Goal: Task Accomplishment & Management: Complete application form

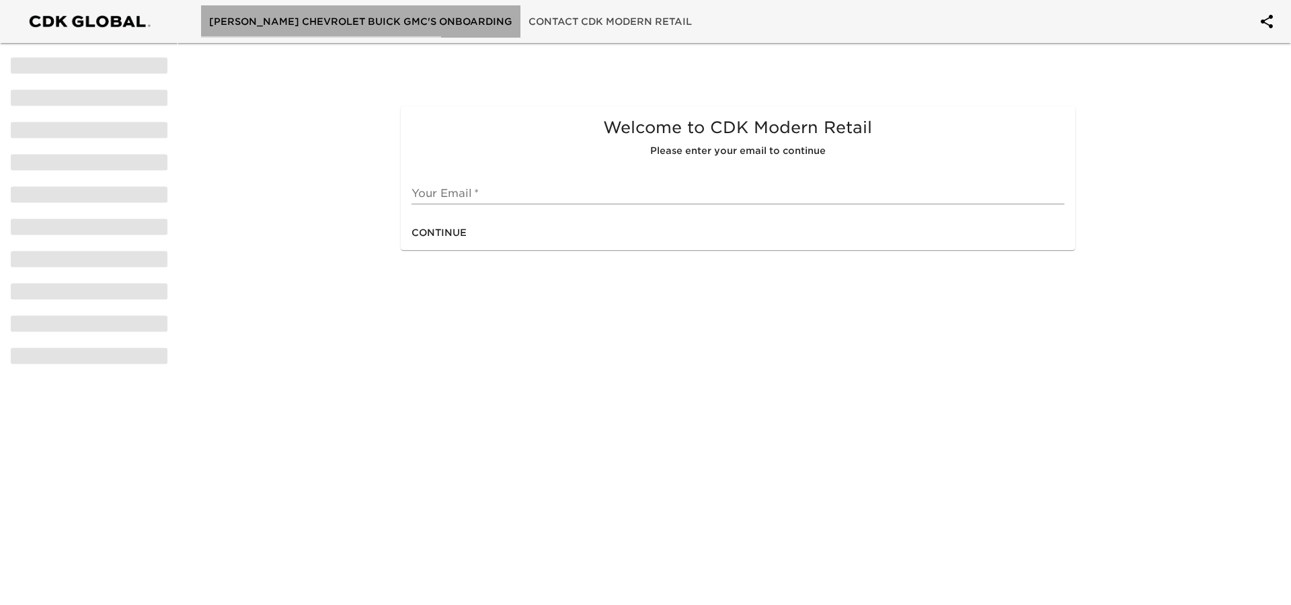
click at [406, 22] on span "[PERSON_NAME] Chevrolet Buick GMC's Onboarding" at bounding box center [360, 21] width 303 height 17
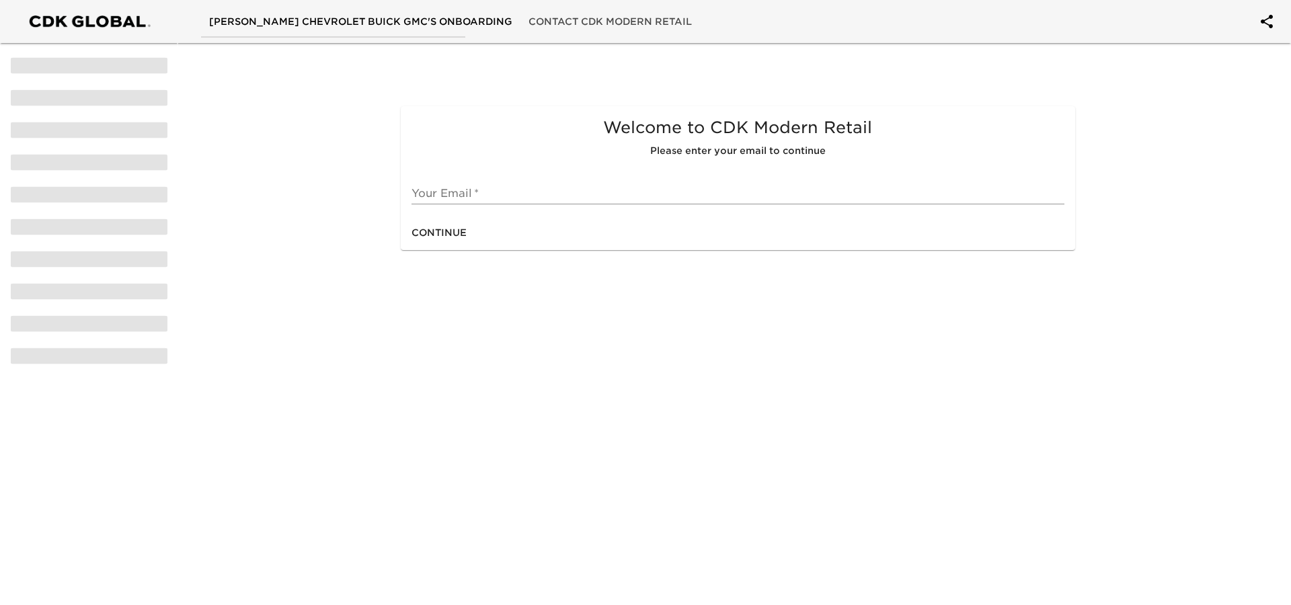
click at [464, 191] on input "text" at bounding box center [737, 194] width 652 height 22
click at [741, 293] on html "[PERSON_NAME] Chevrolet Buick GMC's Onboarding Contact CDK Modern Retail Welcom…" at bounding box center [645, 146] width 1291 height 293
click at [494, 186] on input "text" at bounding box center [737, 194] width 652 height 22
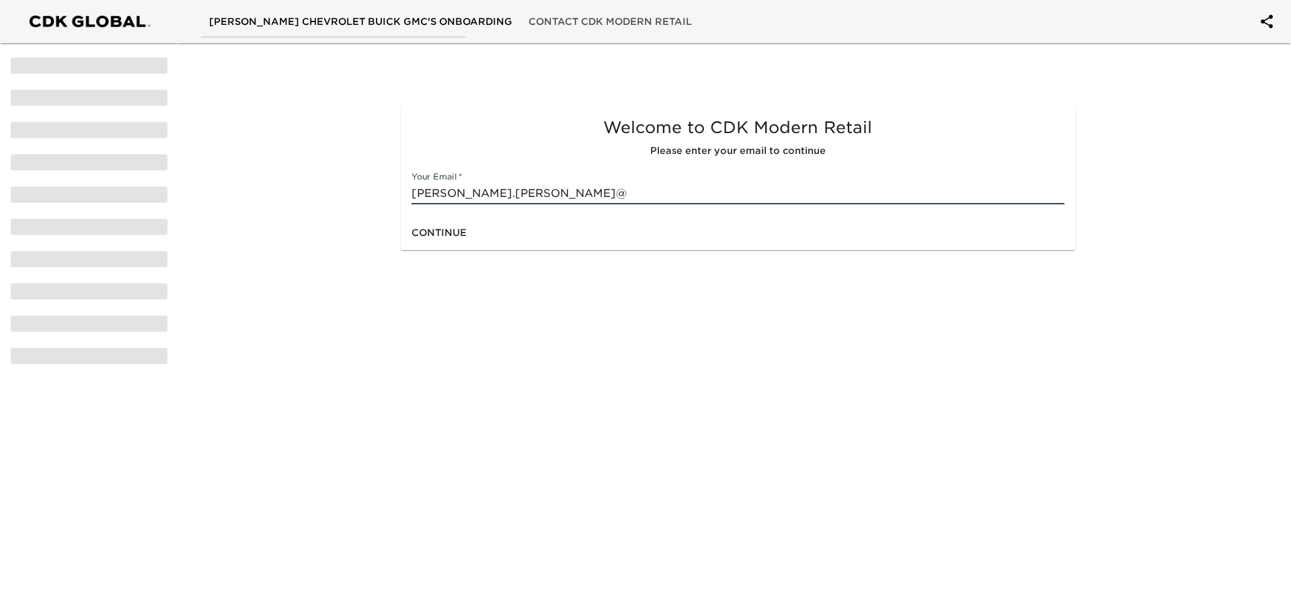
type input "[PERSON_NAME][EMAIL_ADDRESS][PERSON_NAME][DOMAIN_NAME]"
click at [429, 234] on span "Continue" at bounding box center [438, 233] width 55 height 17
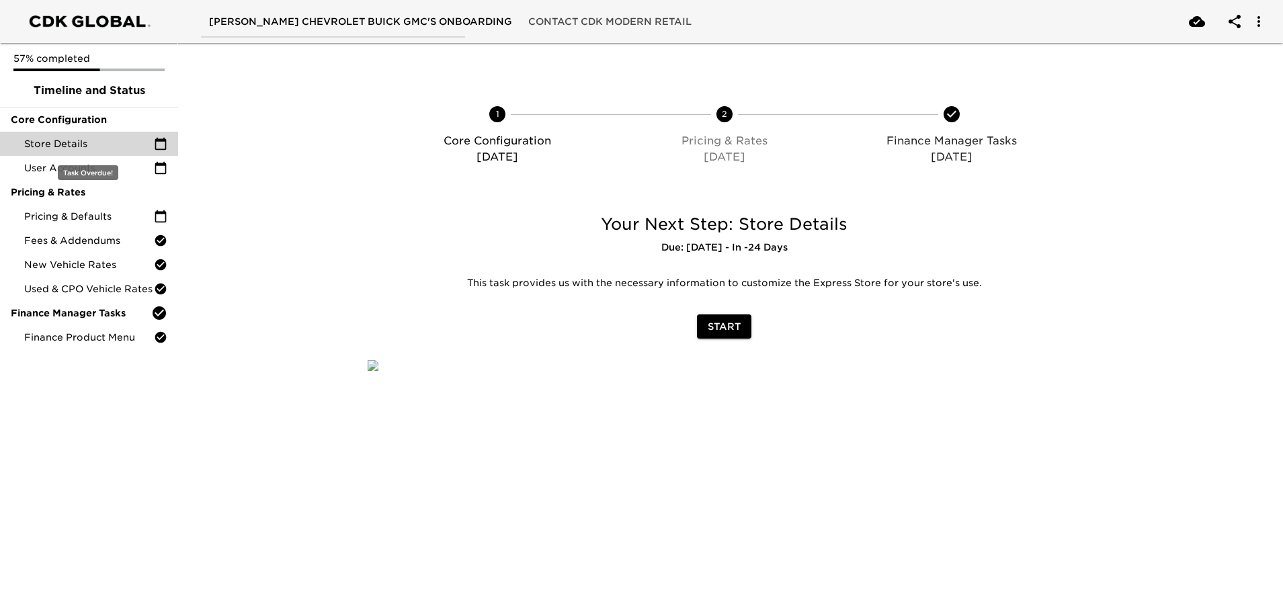
click at [79, 136] on div "Store Details" at bounding box center [89, 144] width 178 height 24
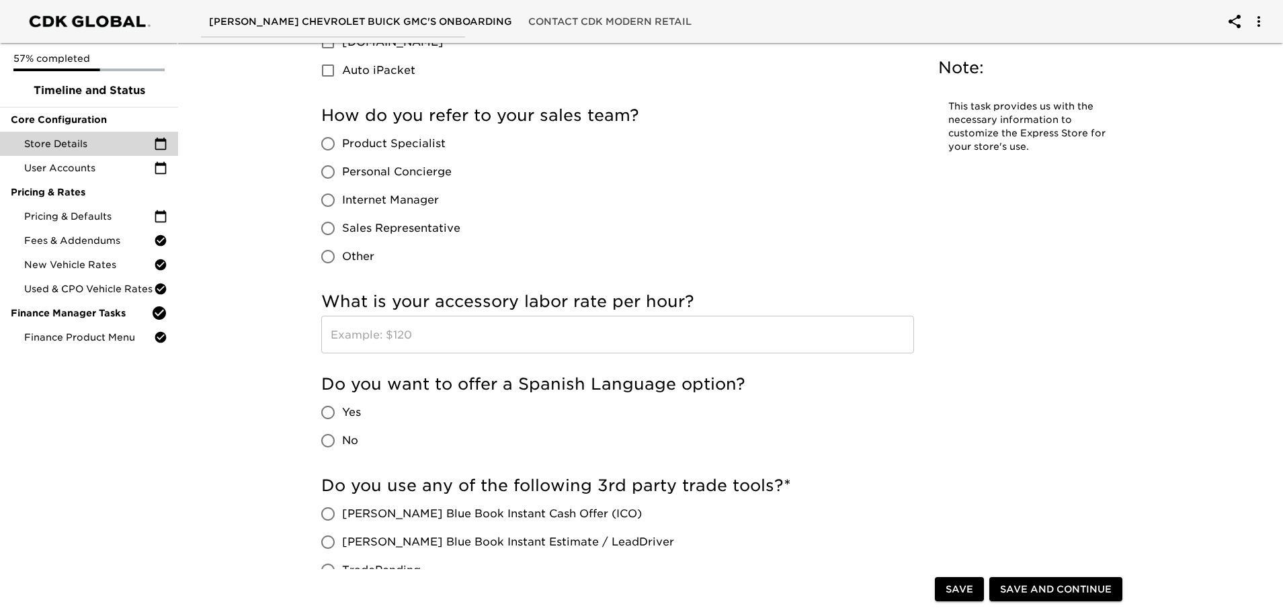
scroll to position [1949, 0]
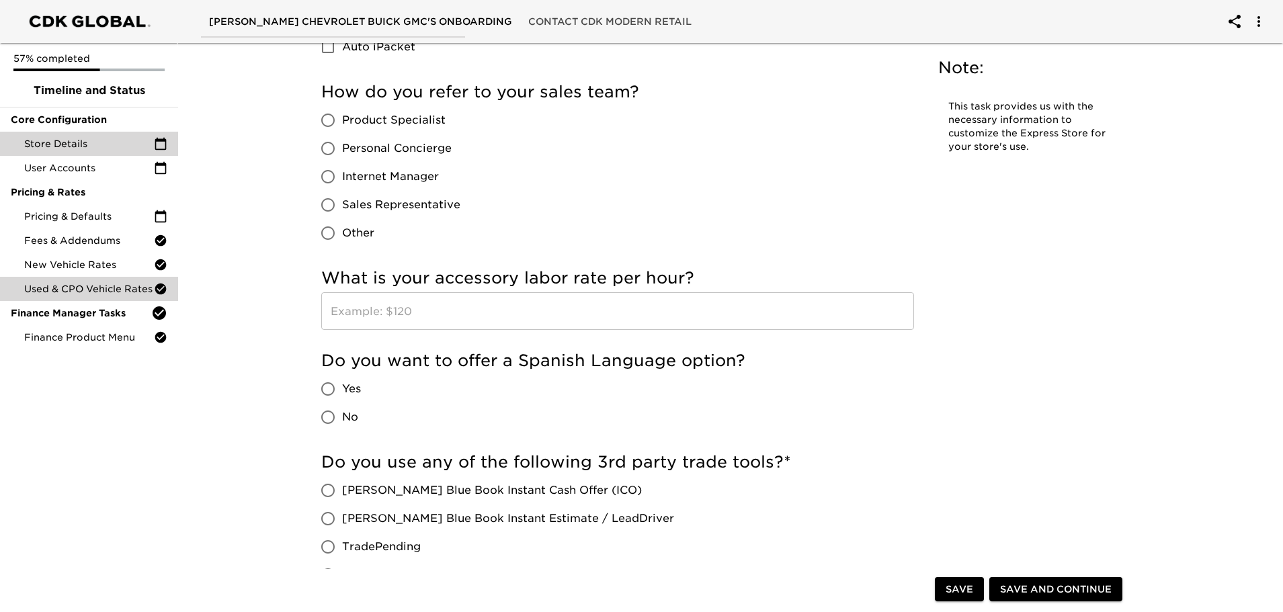
type input "189"
radio input "true"
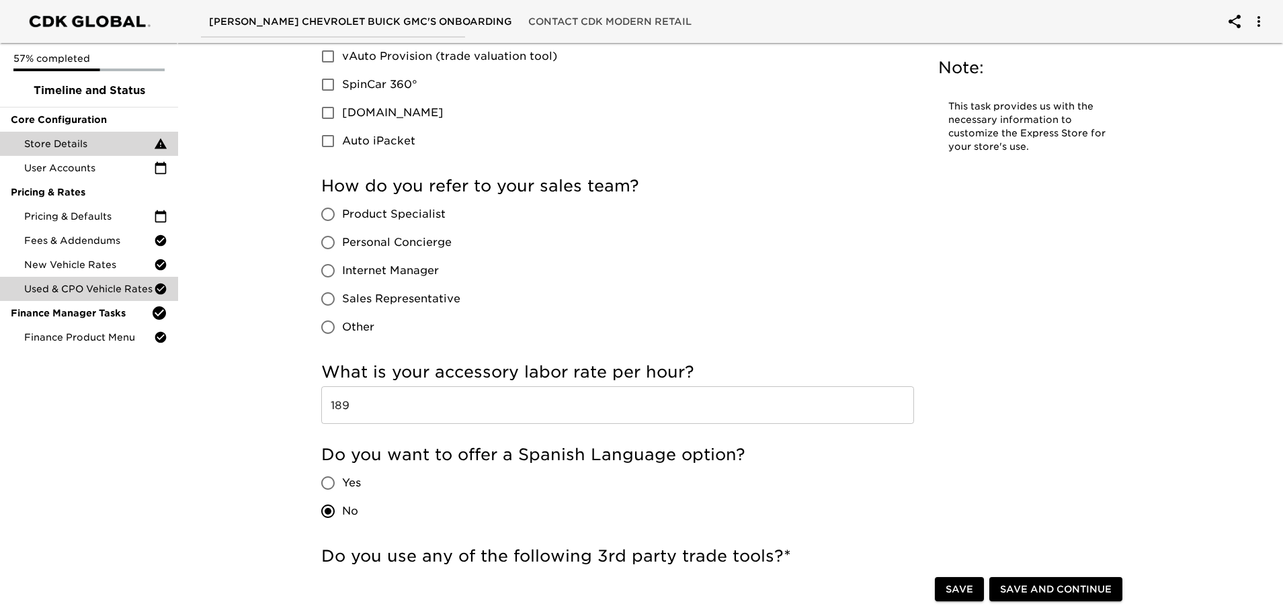
scroll to position [2043, 0]
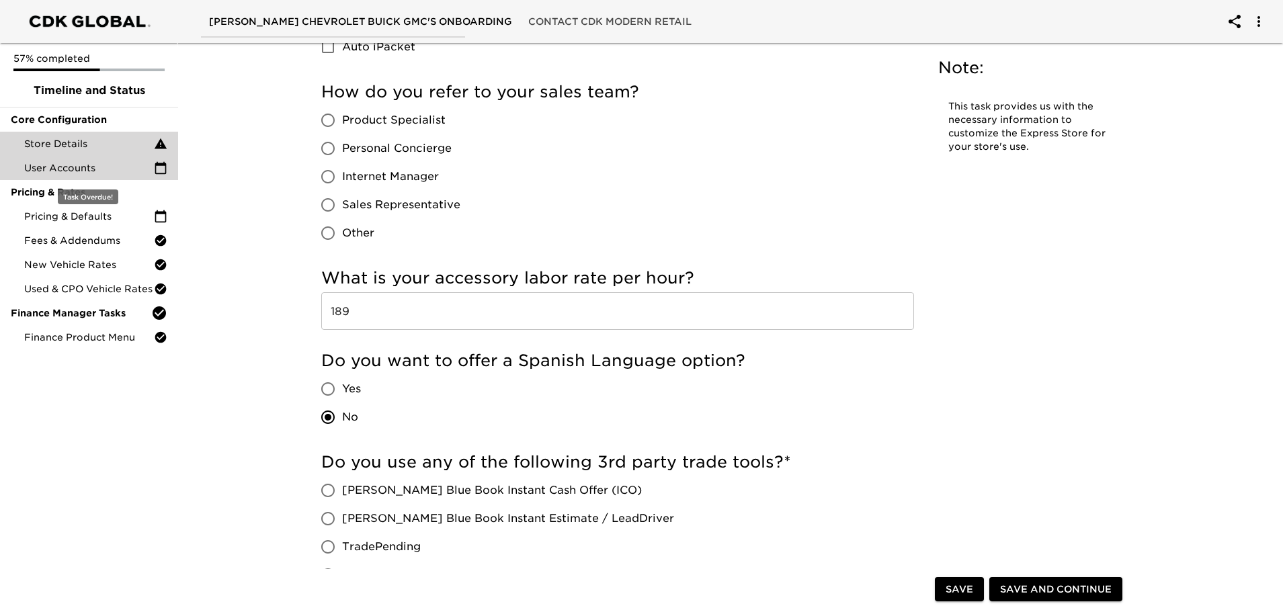
click at [56, 170] on span "User Accounts" at bounding box center [89, 167] width 130 height 13
